Goal: Information Seeking & Learning: Learn about a topic

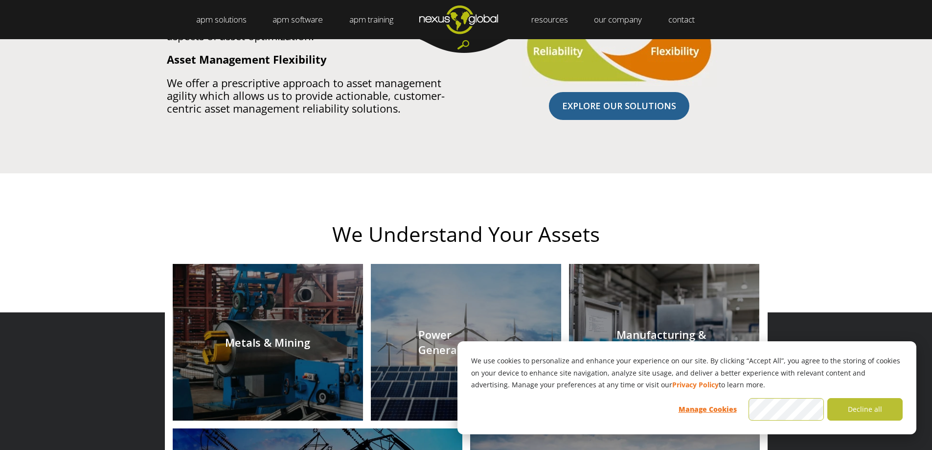
scroll to position [1027, 0]
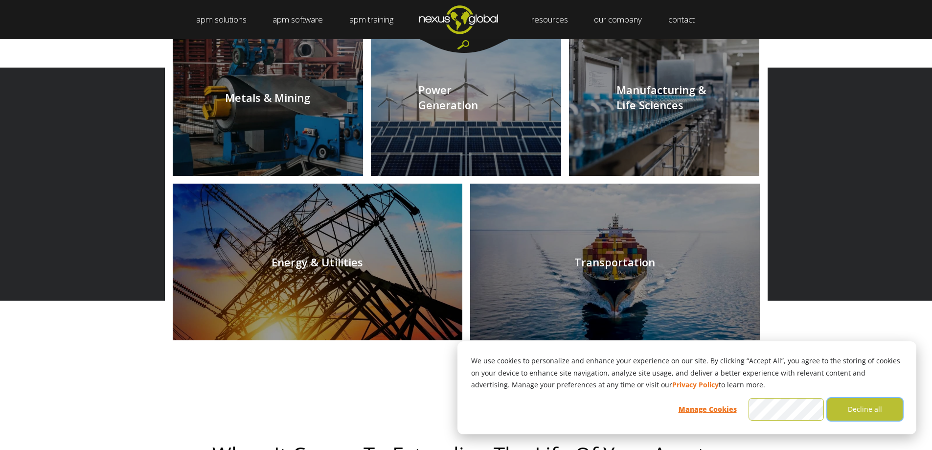
click at [854, 413] on button "Decline all" at bounding box center [864, 409] width 75 height 23
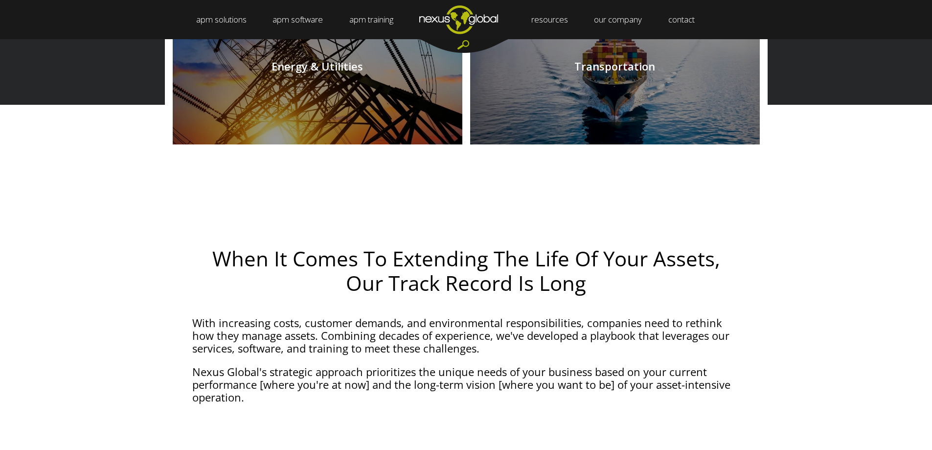
scroll to position [1076, 0]
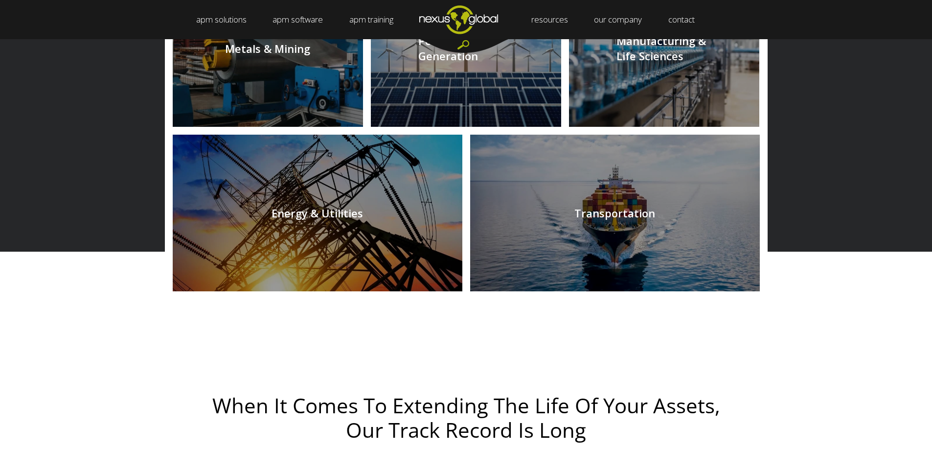
click at [369, 221] on link at bounding box center [318, 213] width 290 height 157
